Goal: Task Accomplishment & Management: Use online tool/utility

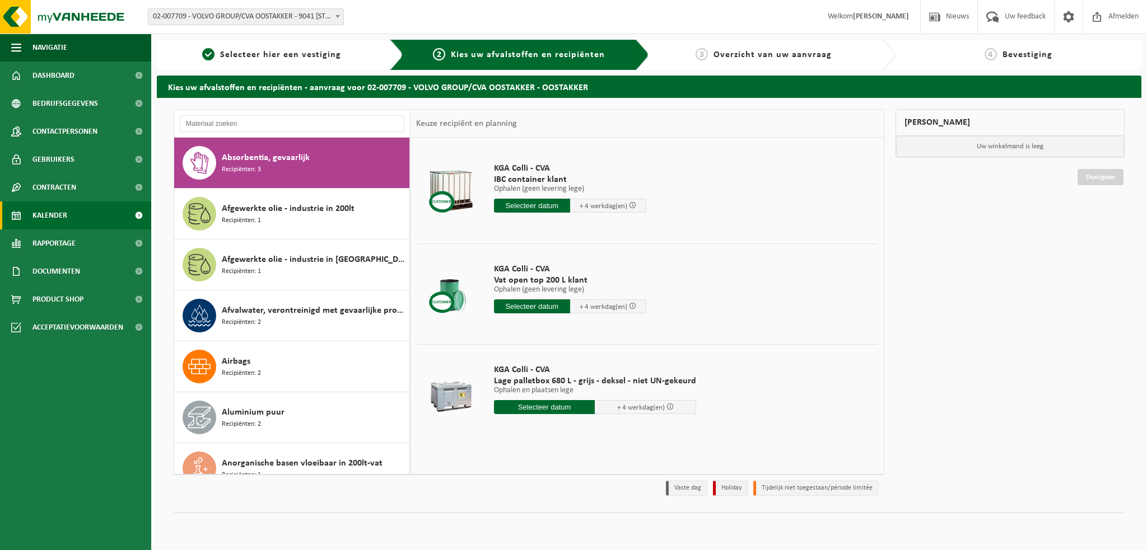
click at [72, 212] on link "Kalender" at bounding box center [75, 216] width 151 height 28
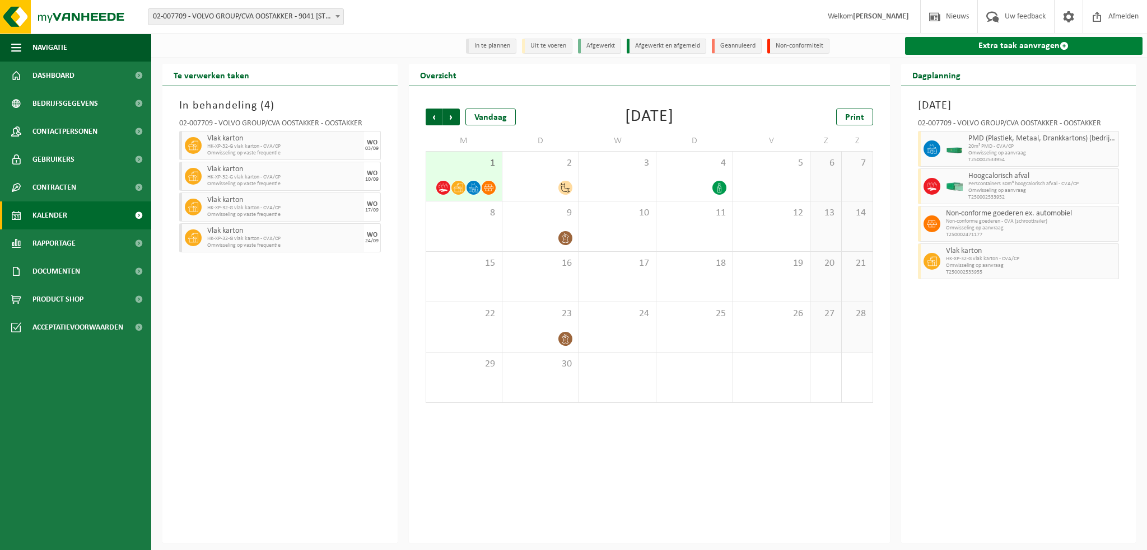
click at [991, 47] on link "Extra taak aanvragen" at bounding box center [1024, 46] width 238 height 18
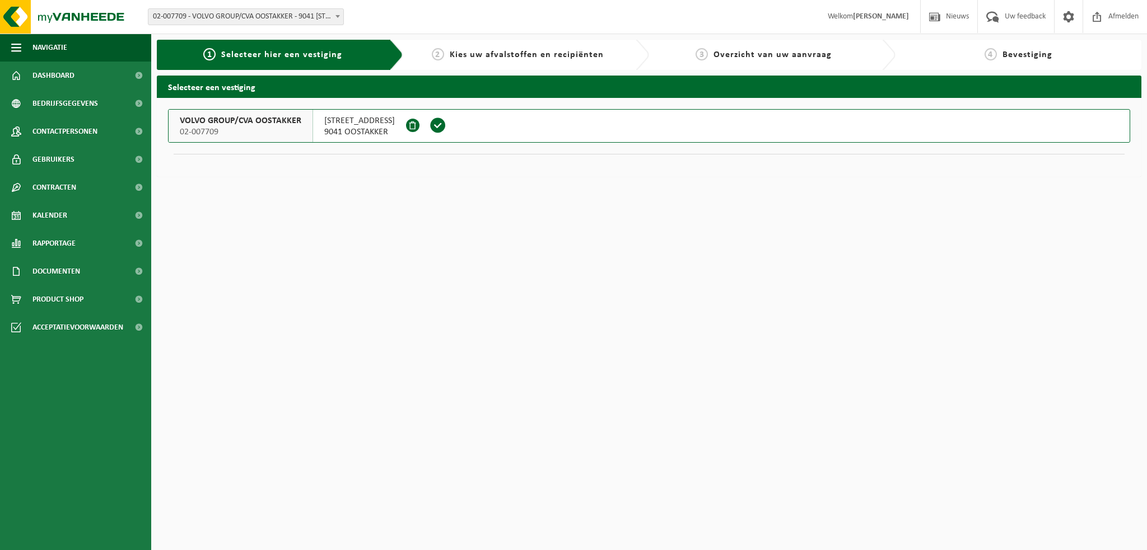
click at [236, 126] on div "VOLVO GROUP/CVA OOSTAKKER 02-007709" at bounding box center [241, 126] width 144 height 32
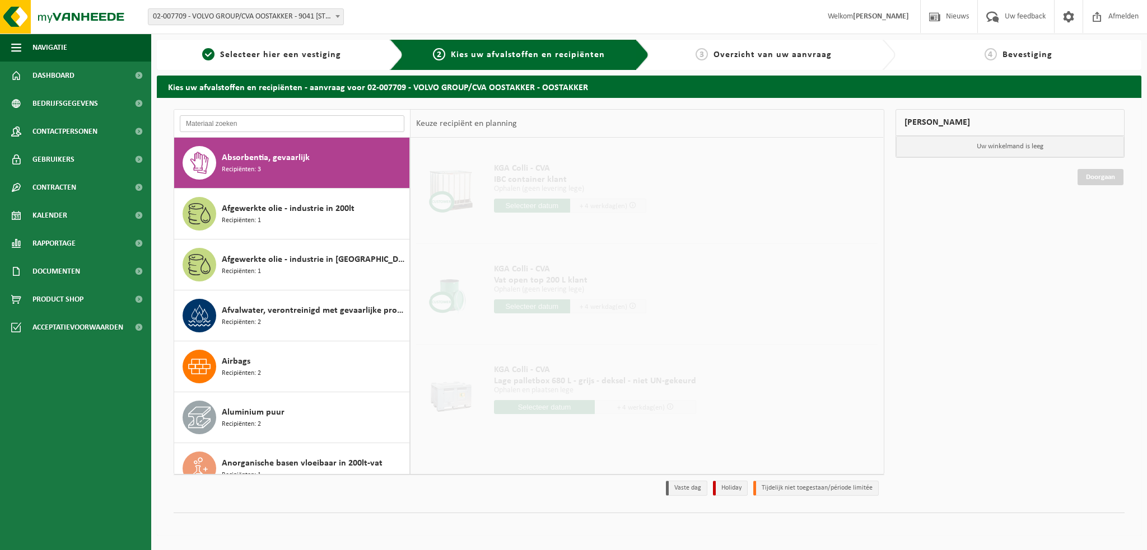
click at [202, 125] on input "text" at bounding box center [292, 123] width 224 height 17
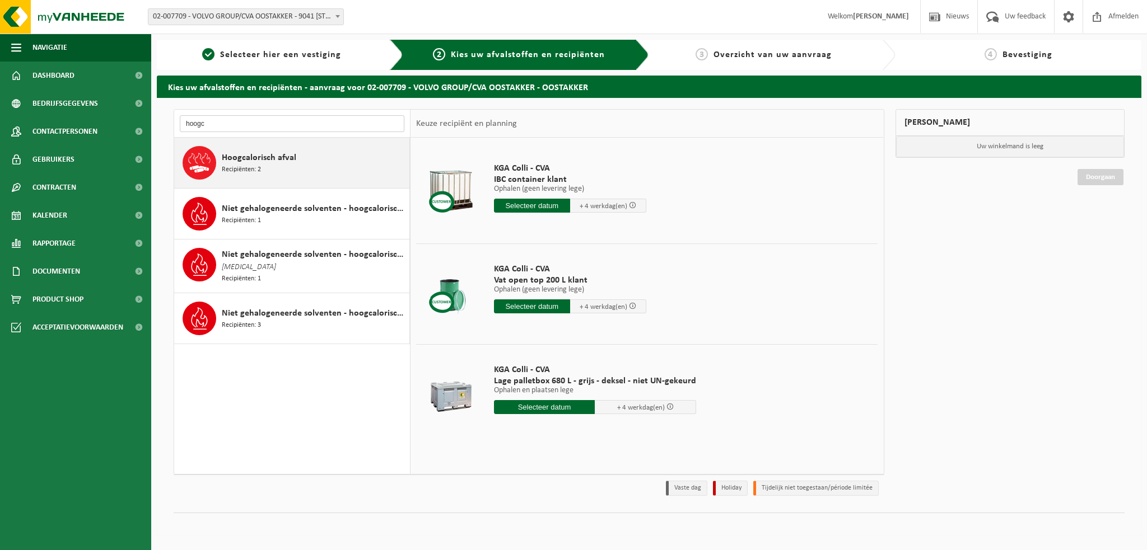
type input "hoogc"
click at [268, 164] on div "Hoogcalorisch afval Recipiënten: 2" at bounding box center [314, 163] width 185 height 34
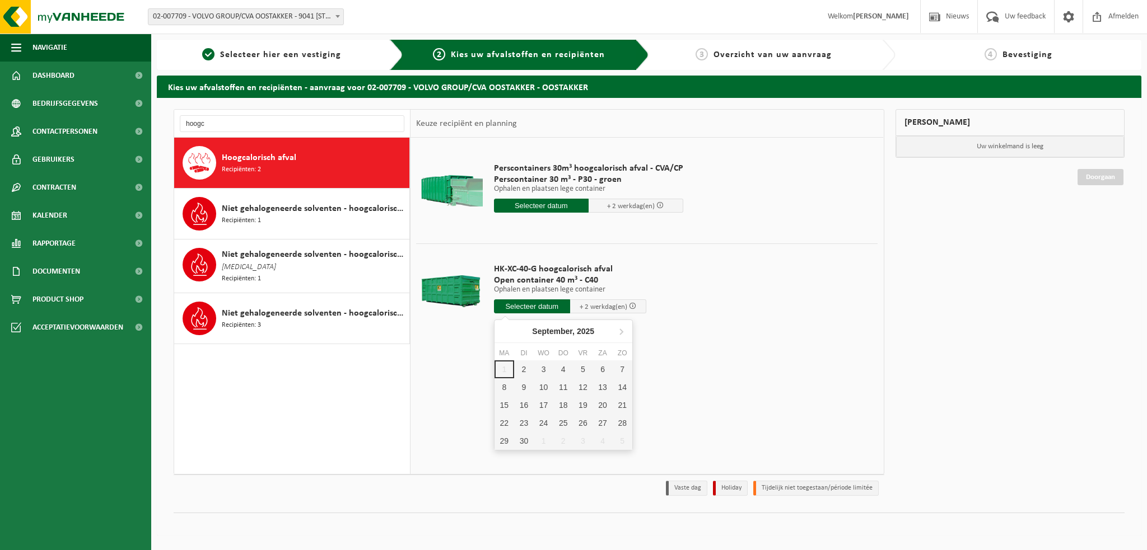
click at [524, 304] on input "text" at bounding box center [532, 307] width 76 height 14
click at [525, 371] on div "2" at bounding box center [524, 370] width 20 height 18
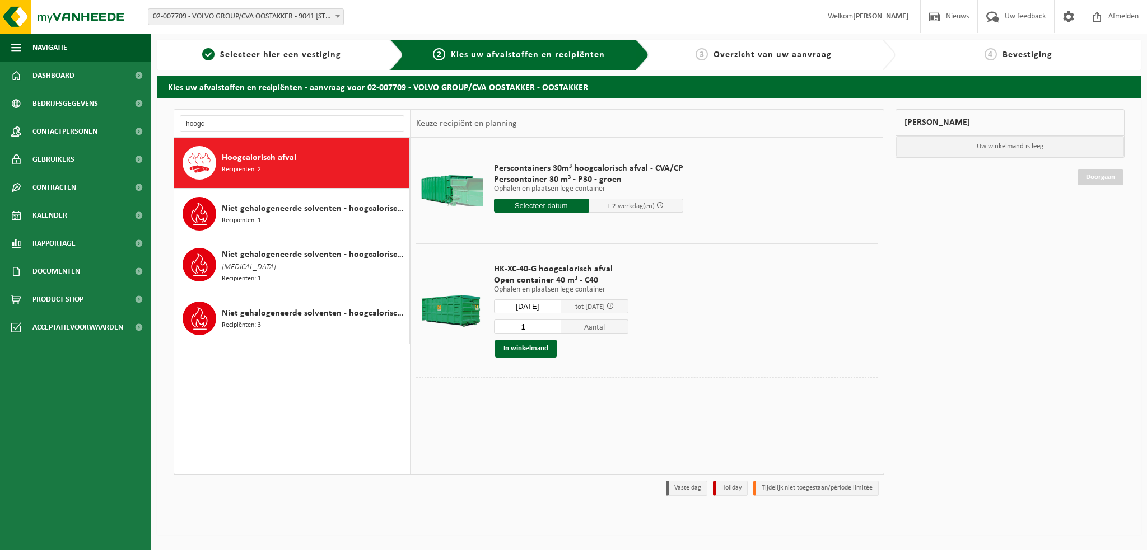
type input "Van 2025-09-02"
type input "2025-09-02"
click at [525, 352] on button "In winkelmand" at bounding box center [526, 349] width 62 height 18
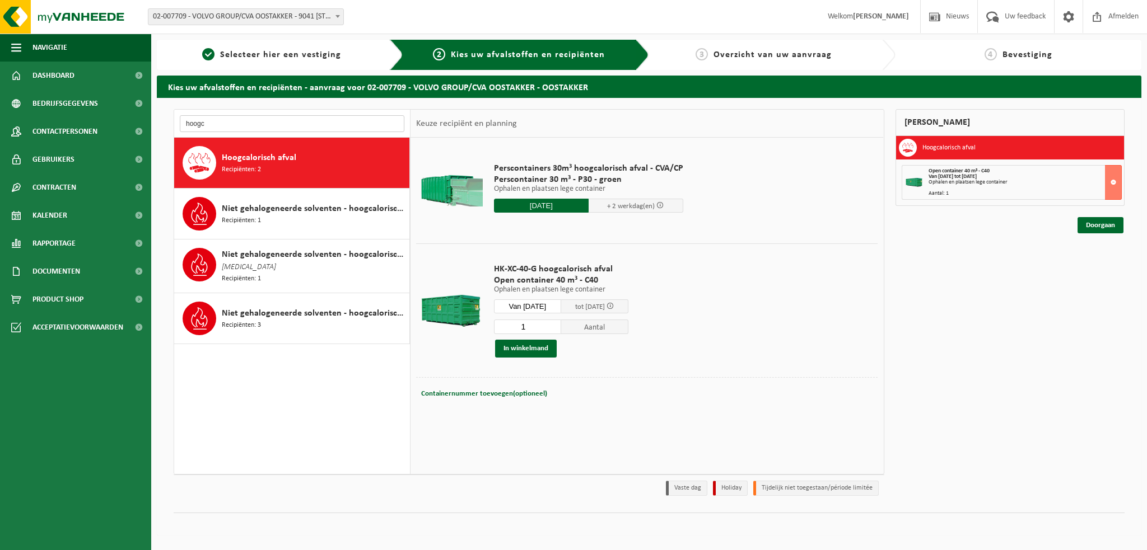
click at [219, 126] on input "hoogc" at bounding box center [292, 123] width 224 height 17
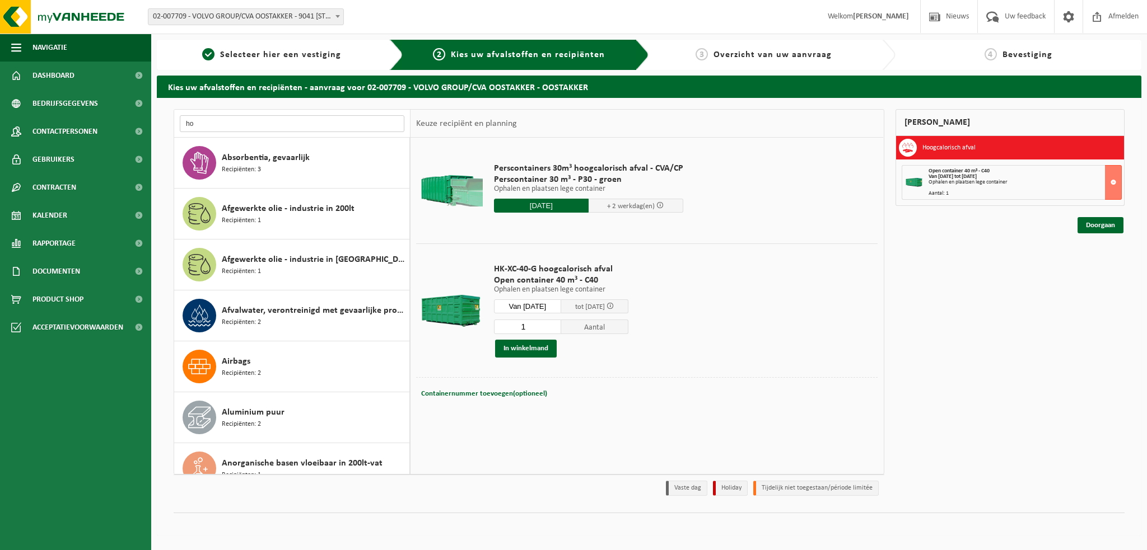
type input "h"
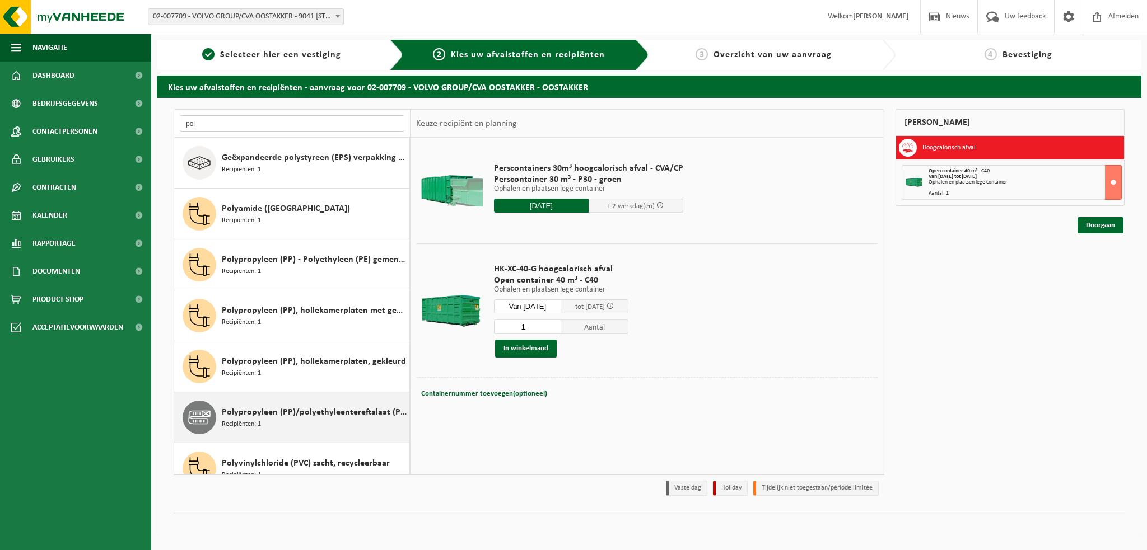
type input "pol"
click at [283, 410] on span "Polypropyleen (PP)/polyethyleentereftalaat (PET) spanbanden" at bounding box center [314, 412] width 185 height 13
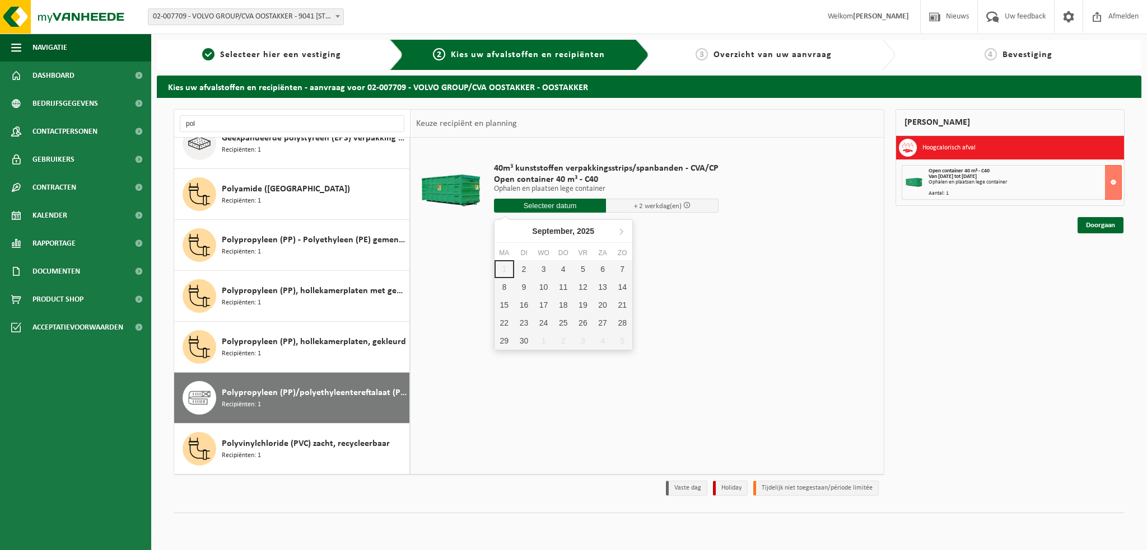
click at [554, 208] on input "text" at bounding box center [550, 206] width 113 height 14
click at [515, 266] on div "2" at bounding box center [524, 269] width 20 height 18
type input "Van 2025-09-02"
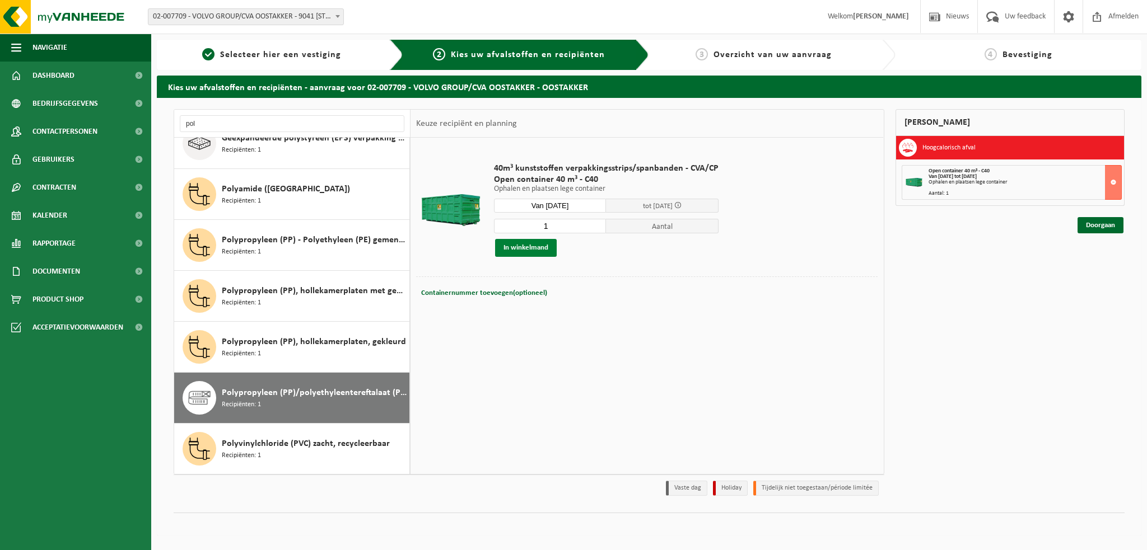
click at [523, 245] on button "In winkelmand" at bounding box center [526, 248] width 62 height 18
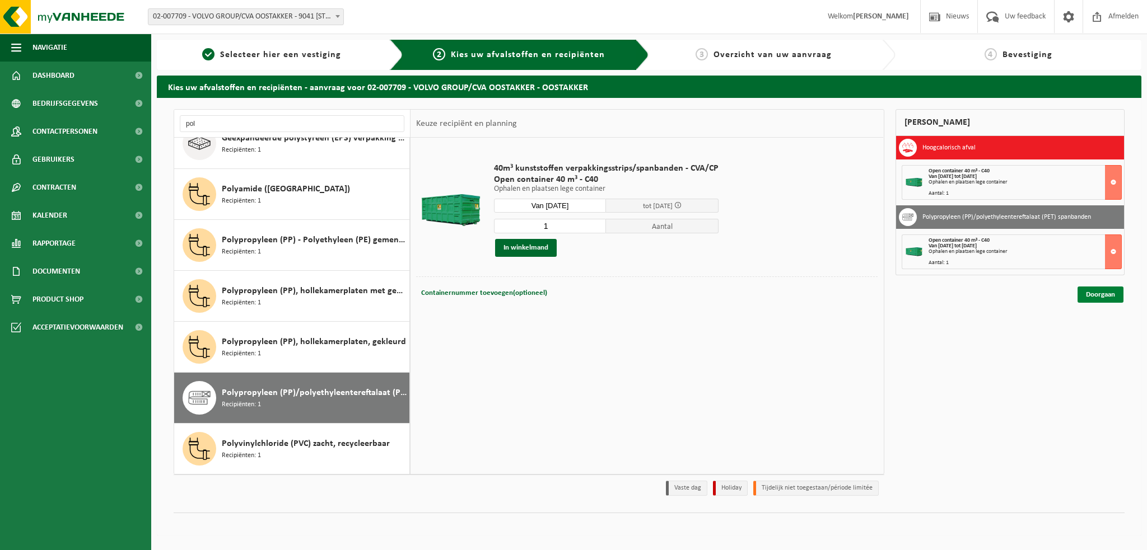
click at [1091, 289] on link "Doorgaan" at bounding box center [1100, 295] width 46 height 16
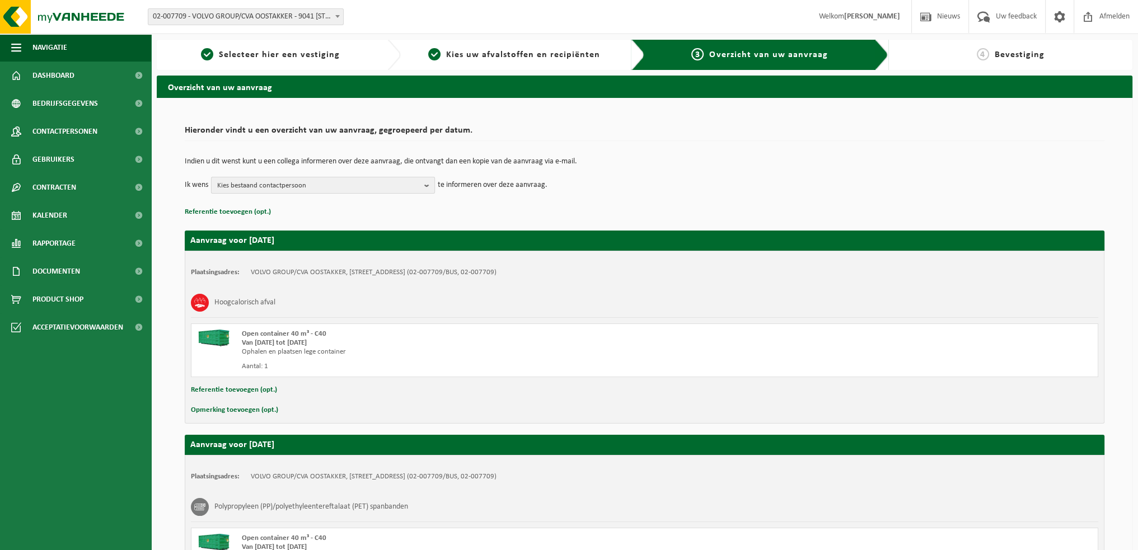
click at [427, 183] on b "button" at bounding box center [429, 185] width 10 height 16
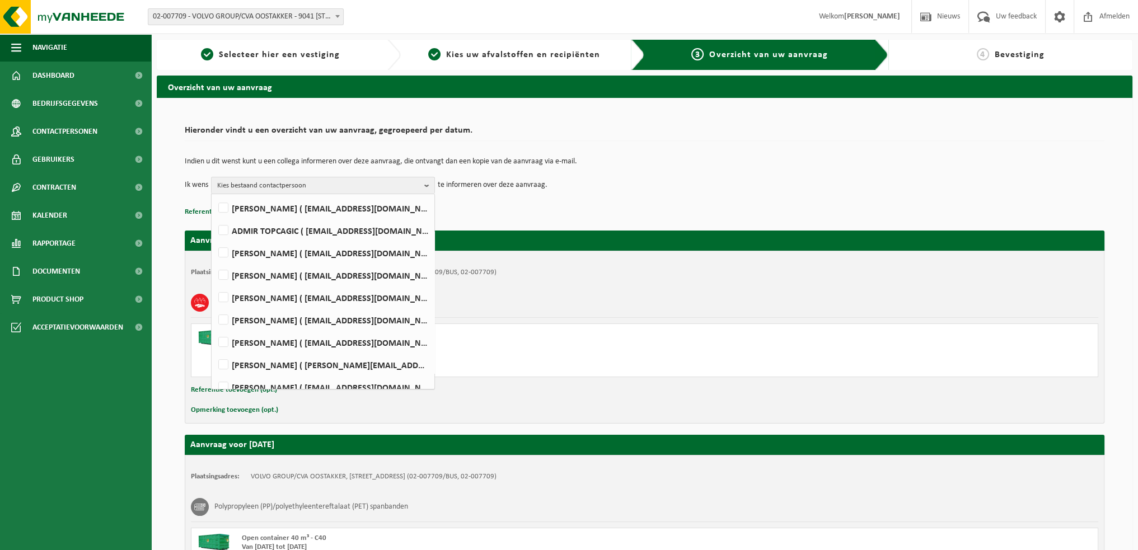
scroll to position [610, 0]
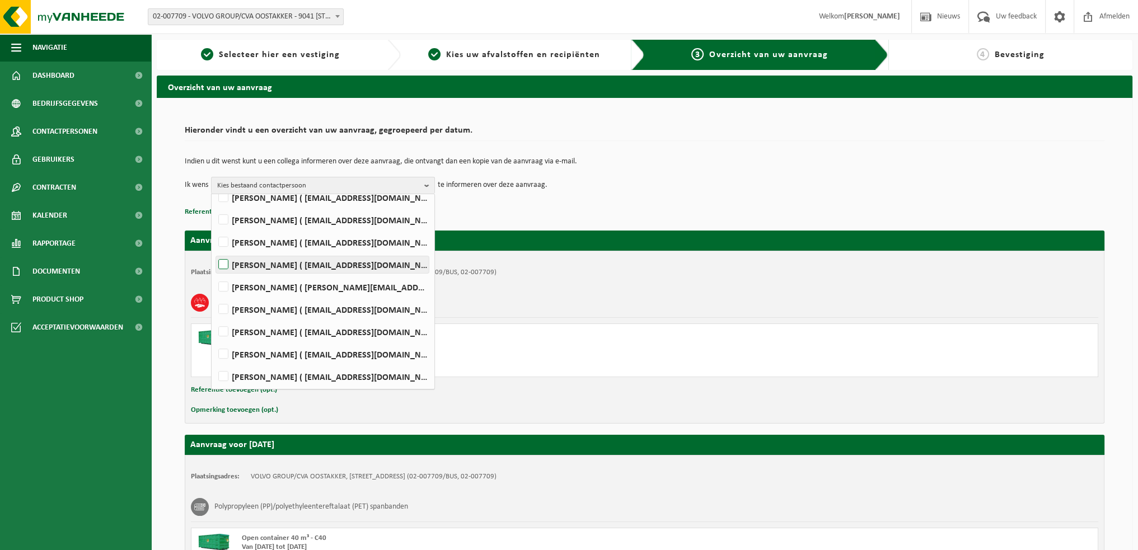
click at [222, 264] on label "[PERSON_NAME] ( [EMAIL_ADDRESS][DOMAIN_NAME] )" at bounding box center [322, 264] width 213 height 17
click at [214, 251] on input "[PERSON_NAME] ( [EMAIL_ADDRESS][DOMAIN_NAME] )" at bounding box center [214, 250] width 1 height 1
checkbox input "true"
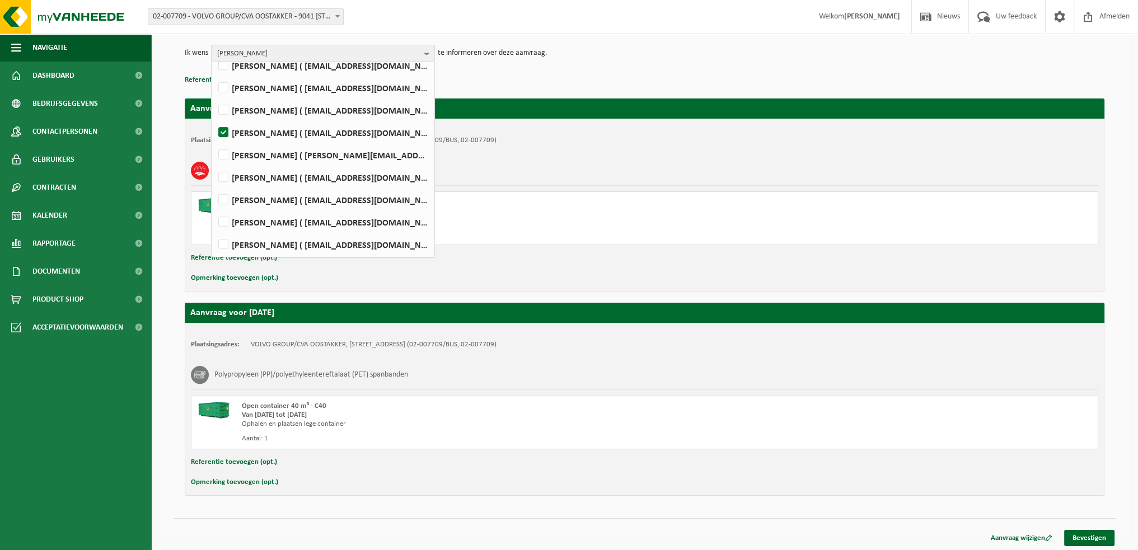
scroll to position [133, 0]
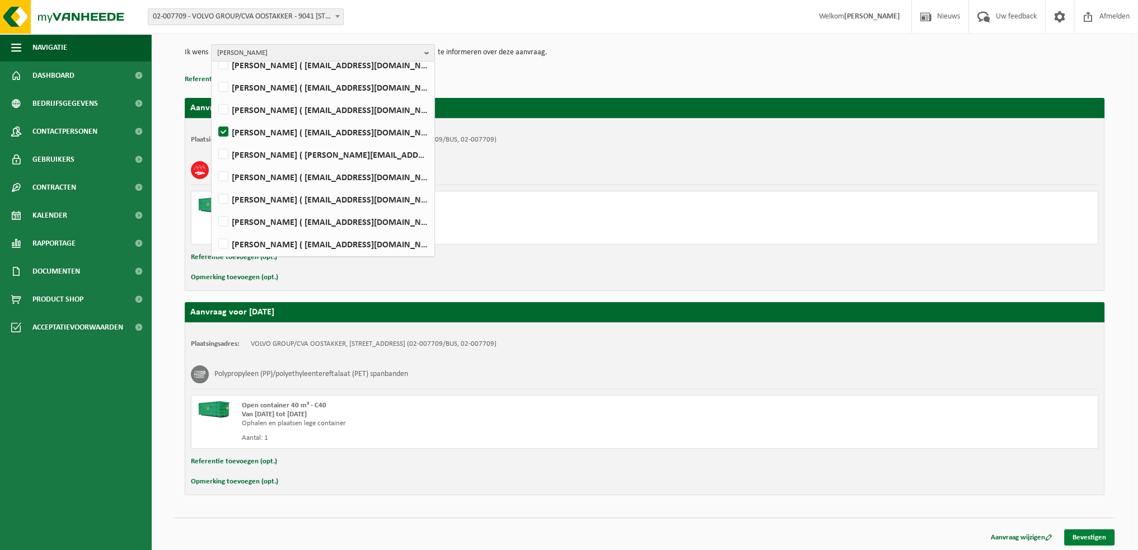
click at [1096, 530] on link "Bevestigen" at bounding box center [1089, 538] width 50 height 16
